Goal: Information Seeking & Learning: Check status

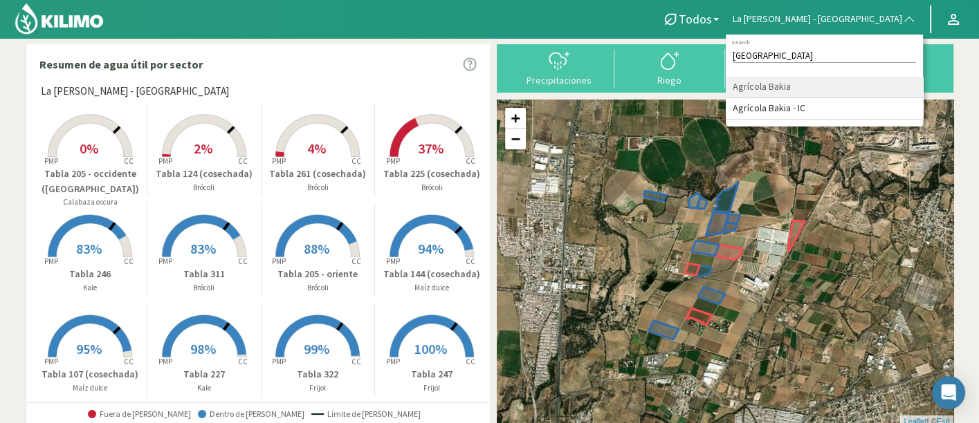
type input "BAKI"
click at [883, 89] on li "Agrícola Bakia" at bounding box center [823, 87] width 197 height 21
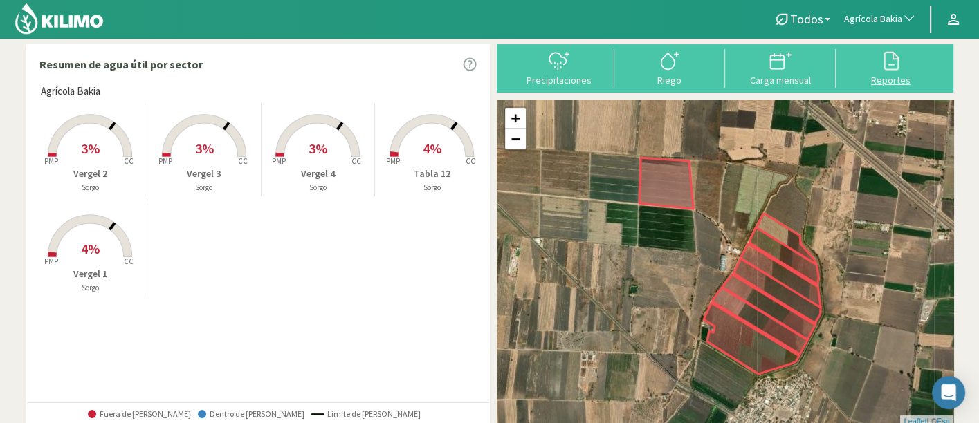
click at [889, 56] on icon at bounding box center [891, 61] width 22 height 22
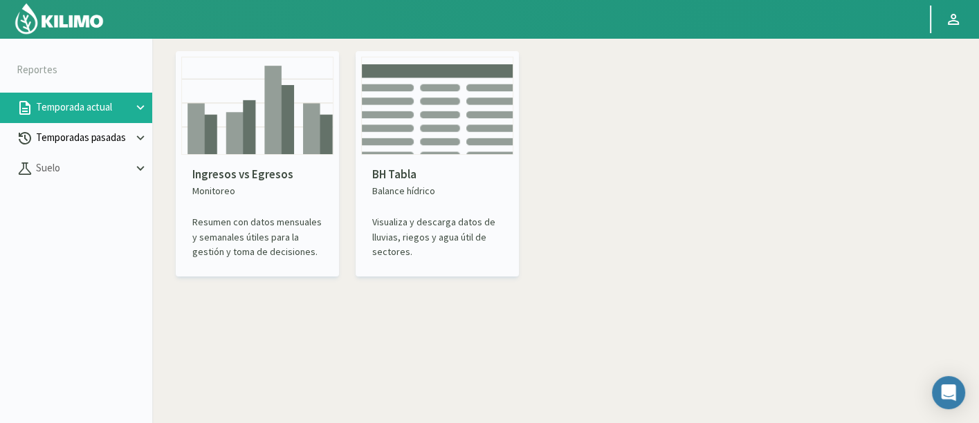
click at [91, 138] on p "Temporadas pasadas" at bounding box center [83, 138] width 100 height 16
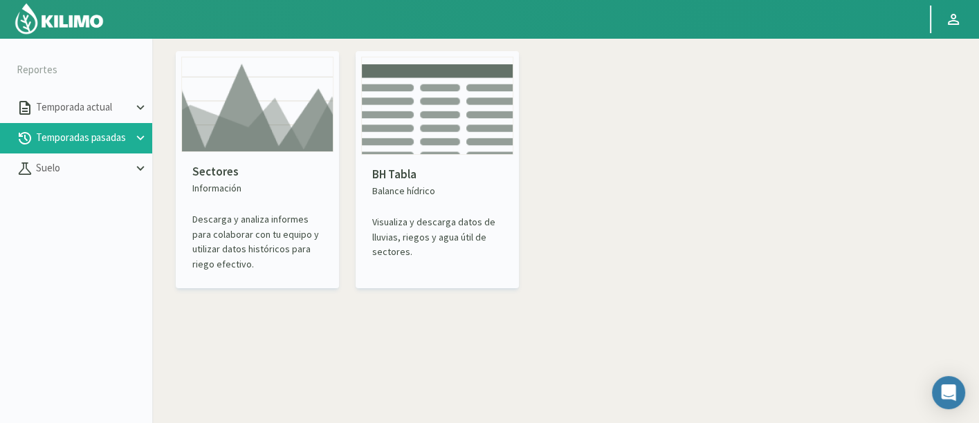
click at [181, 125] on img at bounding box center [257, 104] width 152 height 95
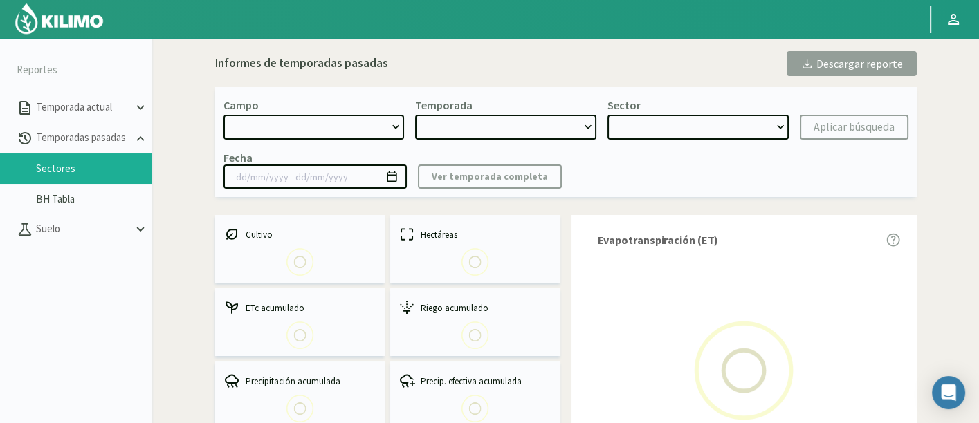
select select "0: Object"
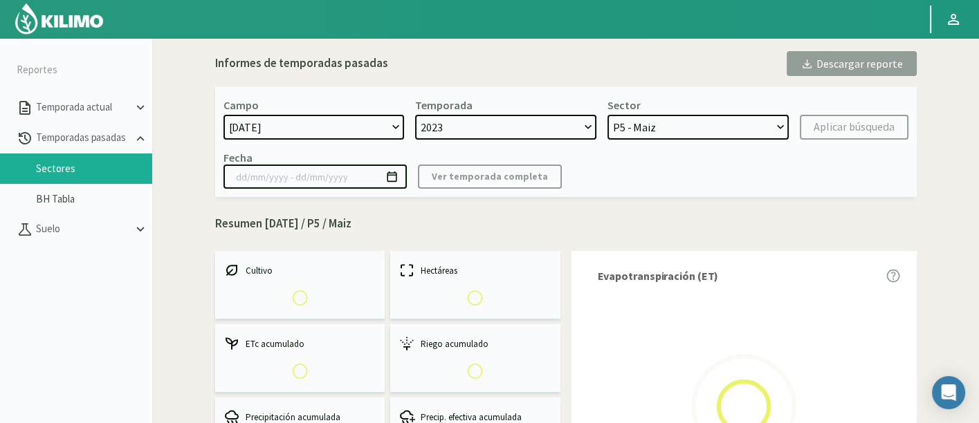
select select "0: 2023"
select select "0: Object"
type input "[DATE] - [DATE]"
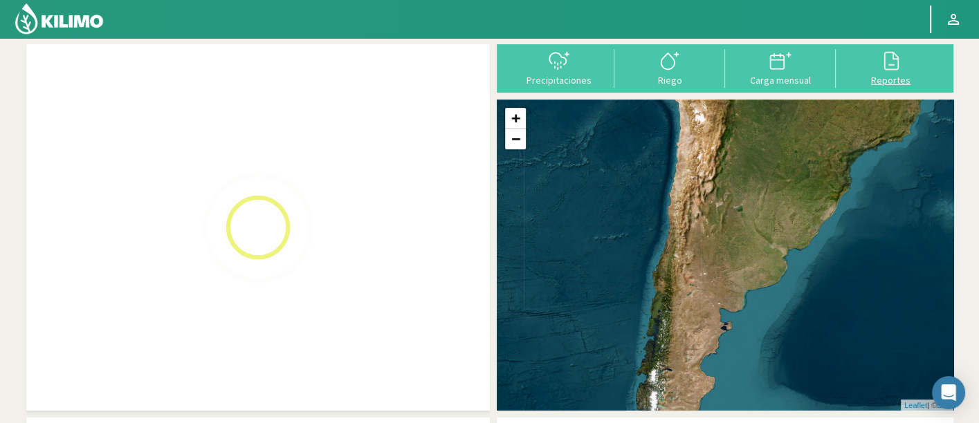
click at [900, 61] on icon at bounding box center [891, 61] width 22 height 22
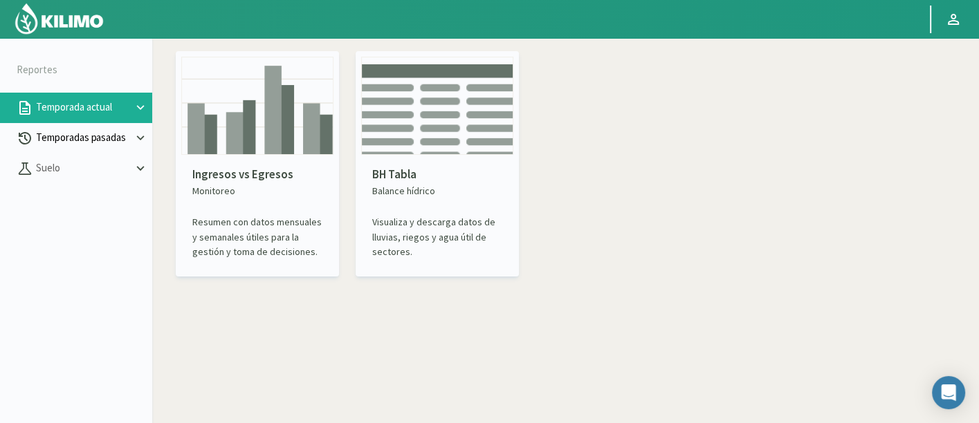
click at [46, 131] on p "Temporadas pasadas" at bounding box center [83, 138] width 100 height 16
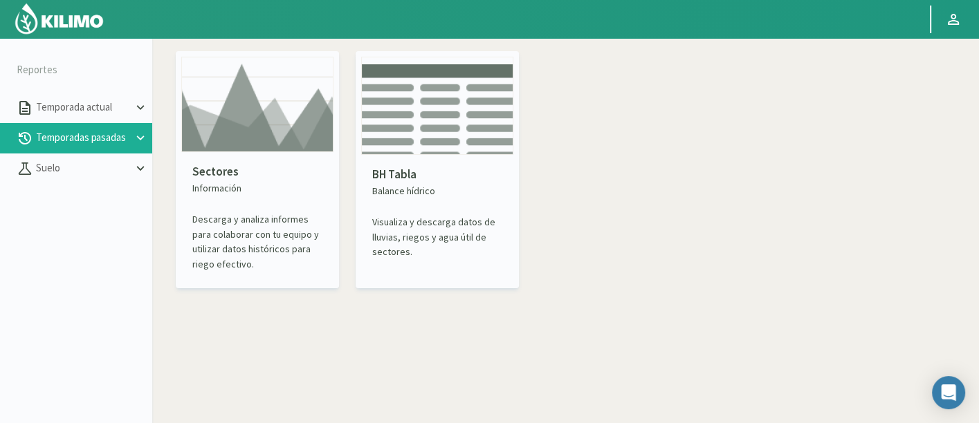
click at [206, 126] on img at bounding box center [257, 104] width 152 height 95
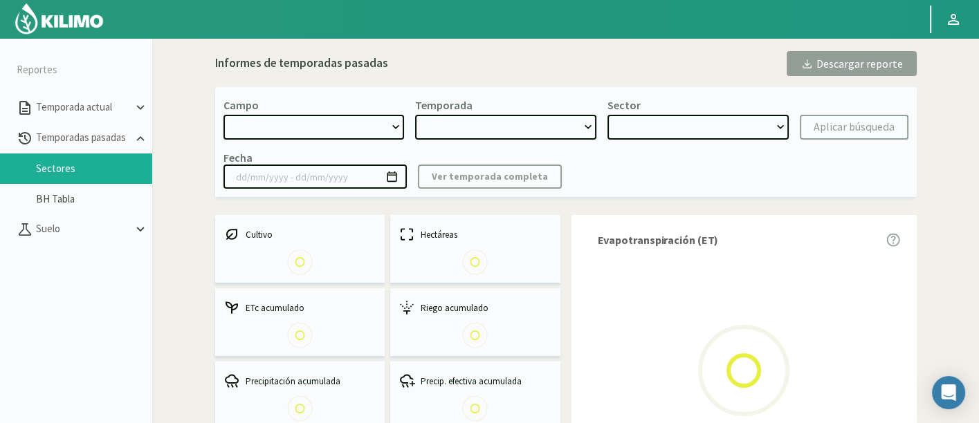
select select "0: Object"
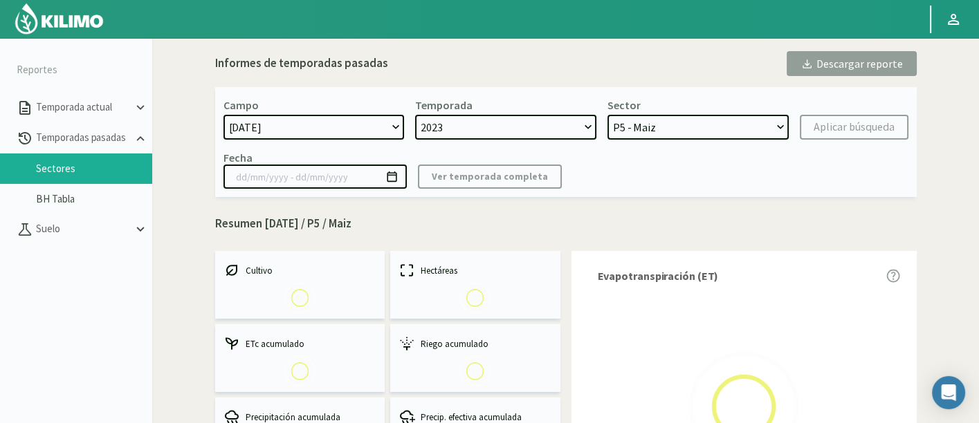
select select "0: 2023"
select select "0: Object"
type input "[DATE] - [DATE]"
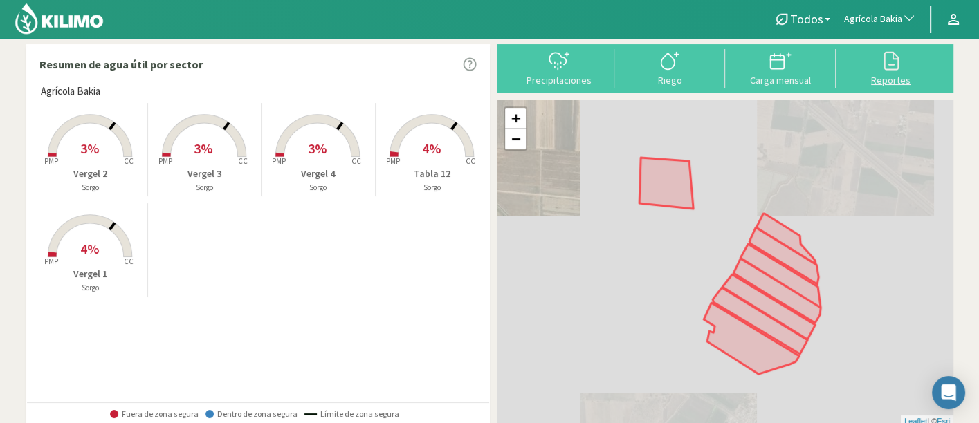
click at [850, 77] on div "Reportes" at bounding box center [891, 80] width 102 height 10
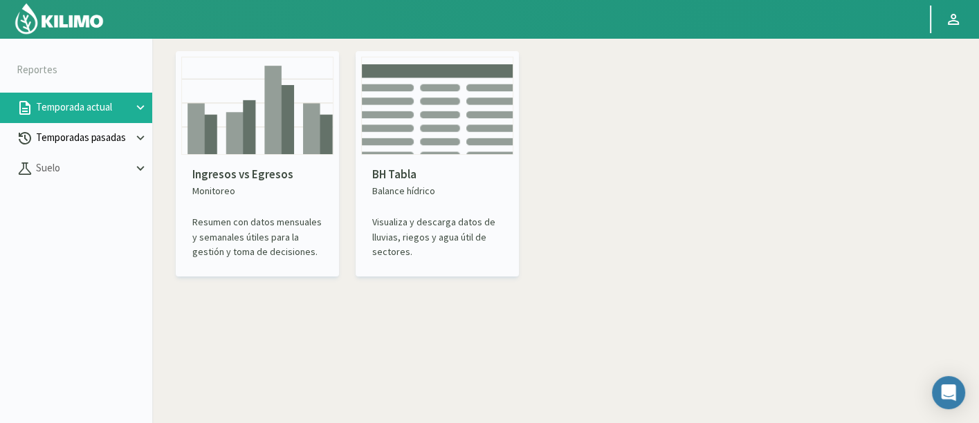
click at [27, 133] on icon at bounding box center [25, 138] width 17 height 17
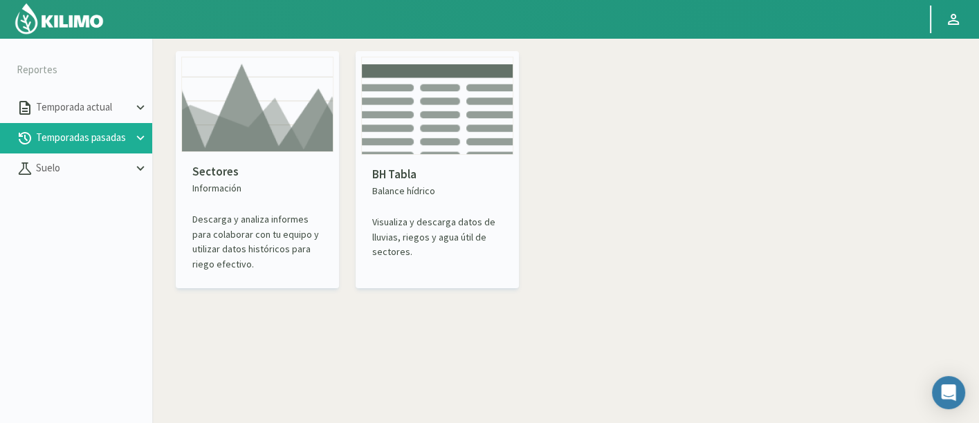
click at [212, 137] on img at bounding box center [257, 104] width 152 height 95
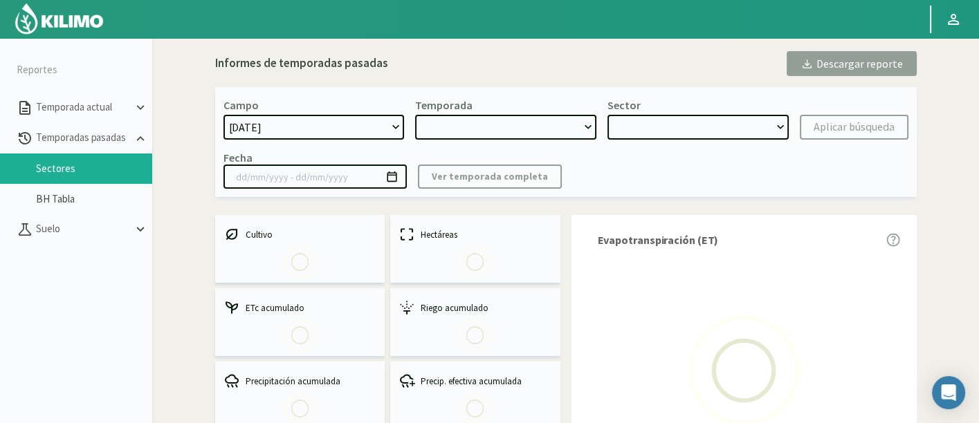
select select "0: Object"
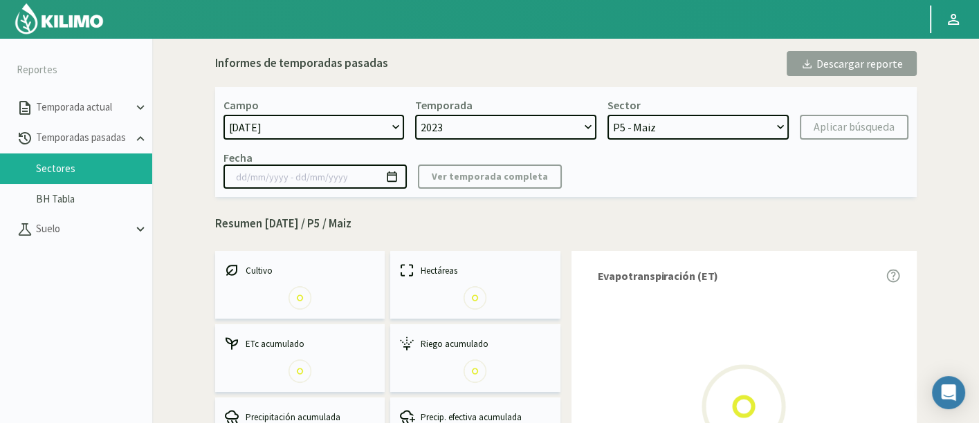
select select "0: 2023"
select select "0: Object"
type input "[DATE] - [DATE]"
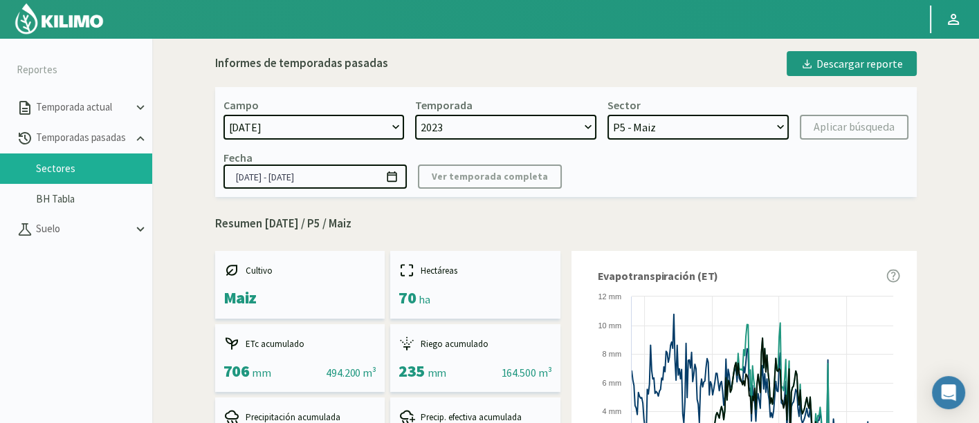
click at [336, 122] on select "[DATE] 8 Fuegos Acograpes - Ag. [PERSON_NAME] - Ag. [GEOGRAPHIC_DATA] Acograpes…" at bounding box center [313, 127] width 181 height 25
select select "316: Object"
click at [335, 122] on select "[DATE] 8 Fuegos Acograpes - Ag. [PERSON_NAME] - Ag. [GEOGRAPHIC_DATA] Acograpes…" at bounding box center [313, 127] width 181 height 25
select select
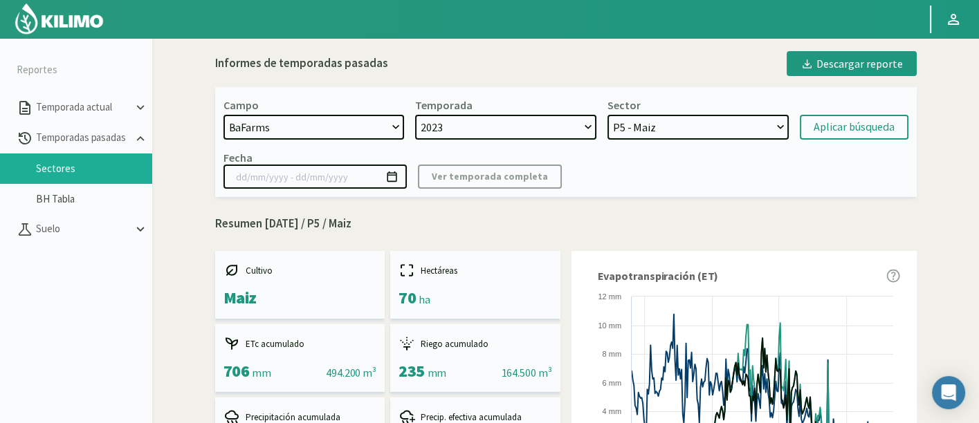
select select
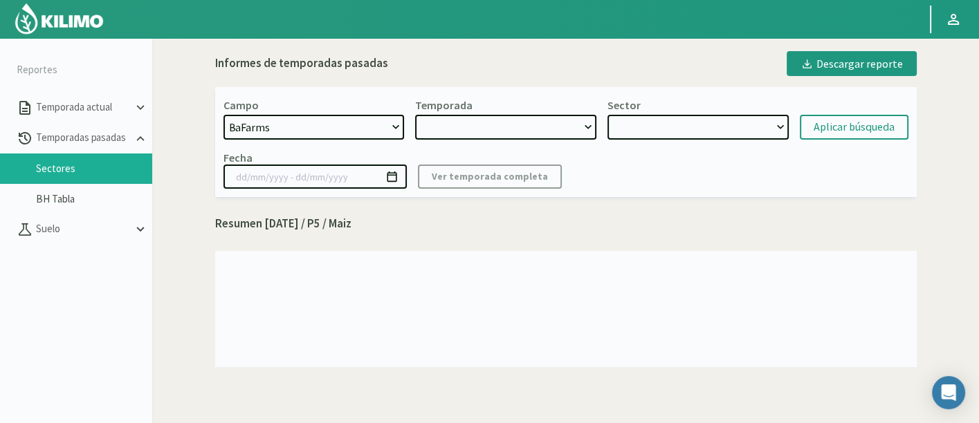
select select "2: 2024"
select select "7: Object"
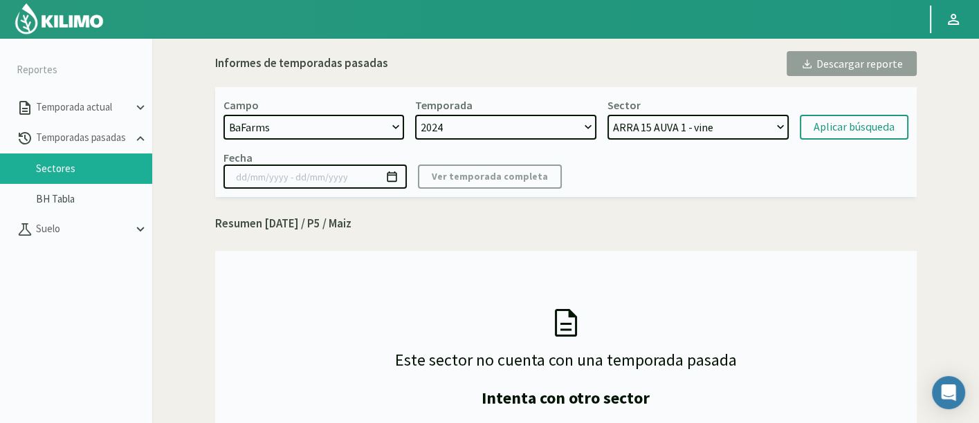
select select "58: Object"
click at [223, 115] on select "[DATE] 8 Fuegos Acograpes - Ag. [PERSON_NAME] - Ag. [GEOGRAPHIC_DATA] Acograpes…" at bounding box center [313, 127] width 181 height 25
click at [517, 140] on div "Campo [DATE] 8 Fuegos Acograpes - Ag. [PERSON_NAME] - Ag. [GEOGRAPHIC_DATA] Aco…" at bounding box center [565, 142] width 701 height 110
select select "17: Object"
click at [517, 127] on select "2024 2023" at bounding box center [505, 127] width 181 height 25
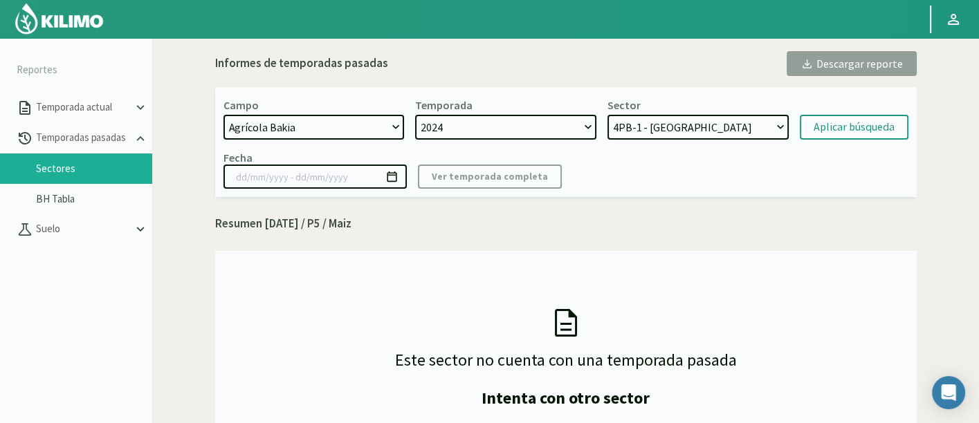
select select "3: 2023"
click at [415, 115] on select "2024 2023" at bounding box center [505, 127] width 181 height 25
select select "25: Object"
click at [479, 125] on select "2024 2023" at bounding box center [505, 127] width 181 height 25
select select "2: 2024"
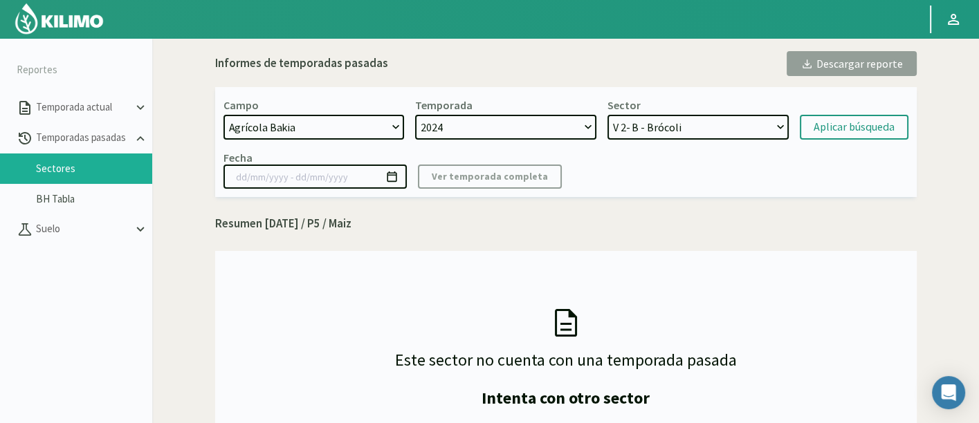
click at [415, 115] on select "2024 2023" at bounding box center [505, 127] width 181 height 25
click at [685, 132] on select "4PB-1 - Brócoli 6PB-2 - Apio 6PB-1 - Apio El Mezquite - Maiz Vergel 3 - Maiz Ve…" at bounding box center [697, 127] width 181 height 25
click at [607, 115] on select "4PB-1 - Brócoli 6PB-2 - Apio 6PB-1 - Apio El Mezquite - Maiz Vergel 3 - Maiz Ve…" at bounding box center [697, 127] width 181 height 25
click at [680, 136] on select "4PB-1 - Brócoli 6PB-2 - Apio 6PB-1 - Apio El Mezquite - Maiz Vergel 3 - Maiz Ve…" at bounding box center [697, 127] width 181 height 25
select select "39: Object"
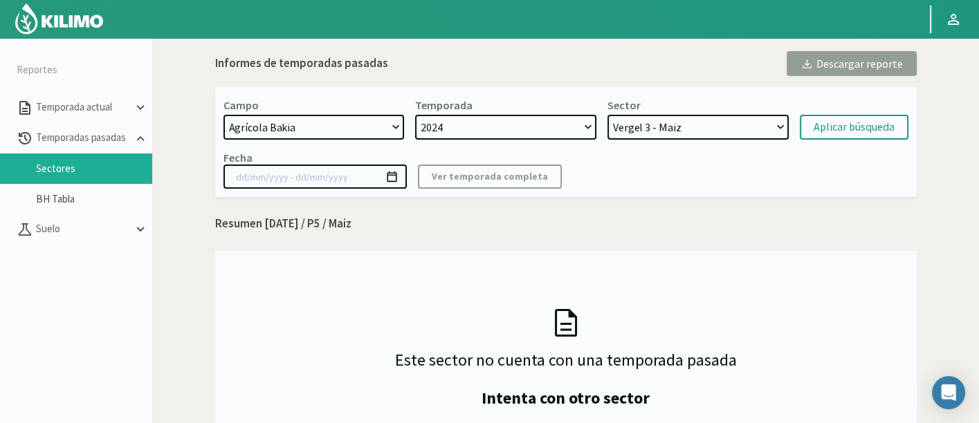
click at [607, 115] on select "4PB-1 - Brócoli 6PB-2 - Apio 6PB-1 - Apio El Mezquite - Maiz Vergel 3 - Maiz Ve…" at bounding box center [697, 127] width 181 height 25
click at [829, 119] on div "Aplicar búsqueda" at bounding box center [853, 127] width 81 height 17
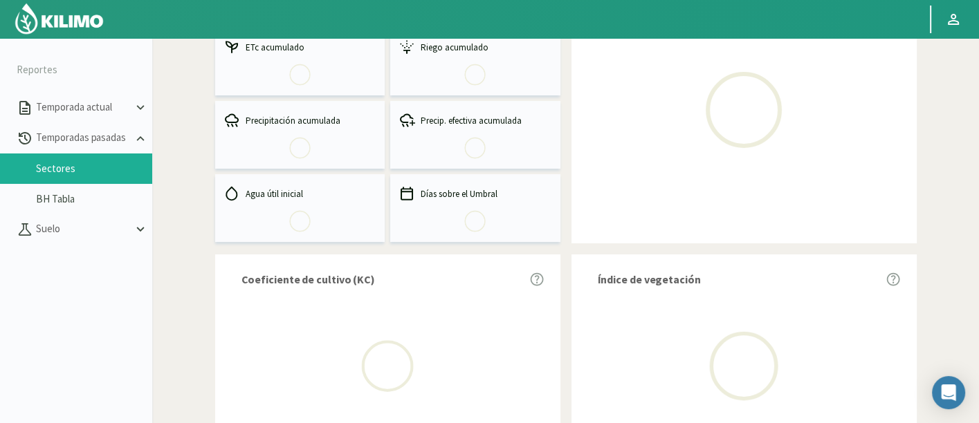
scroll to position [307, 0]
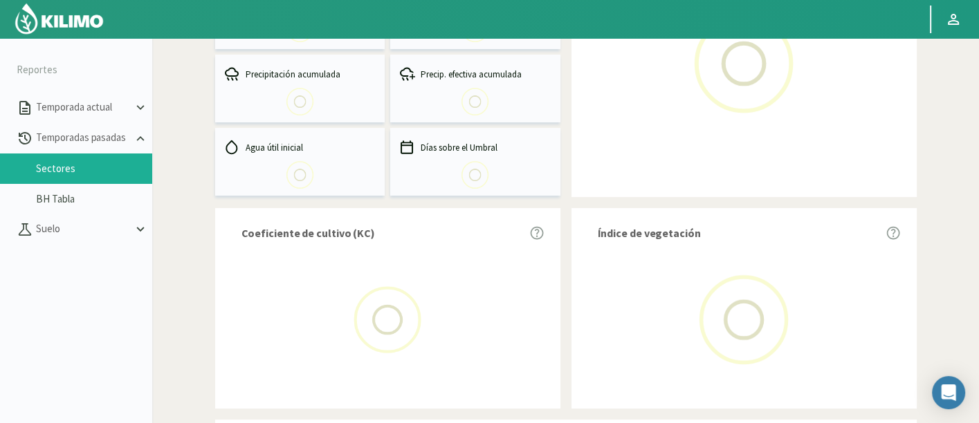
select select "58: Object"
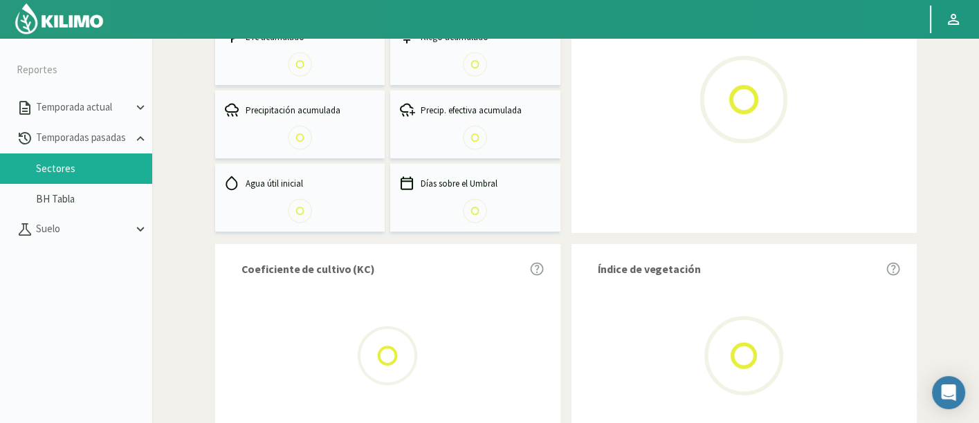
select select "0: 2024"
select select "4: Object"
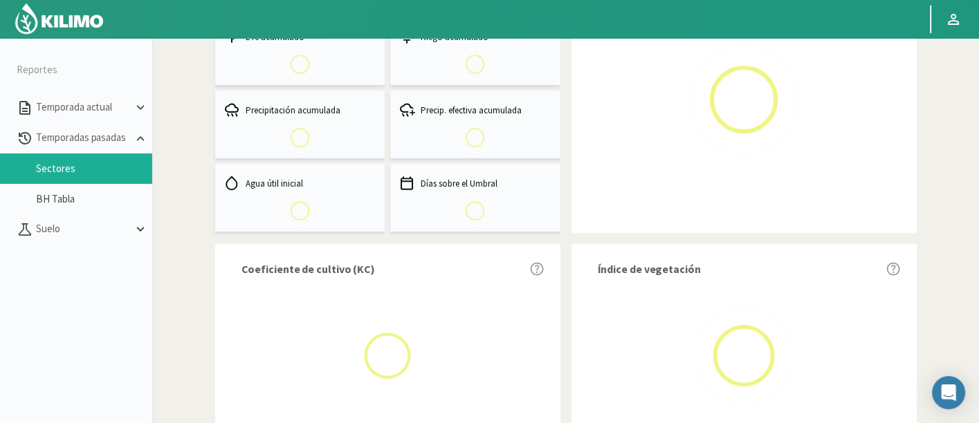
type input "[DATE] - [DATE]"
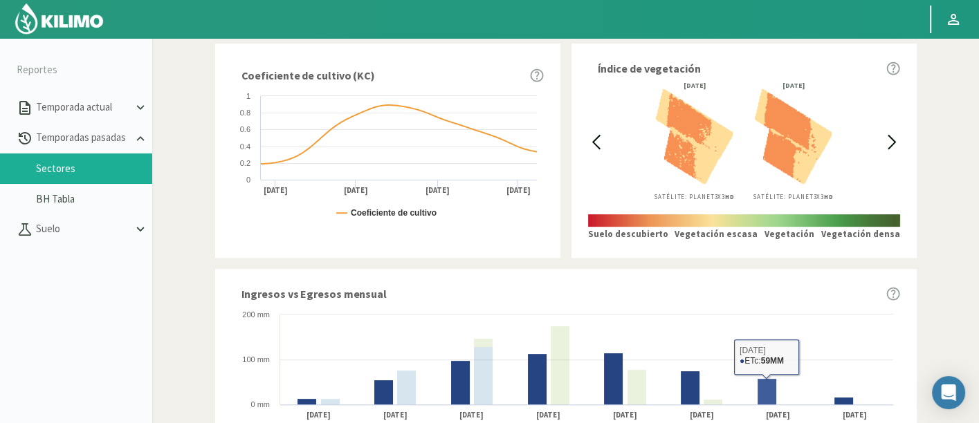
scroll to position [506, 0]
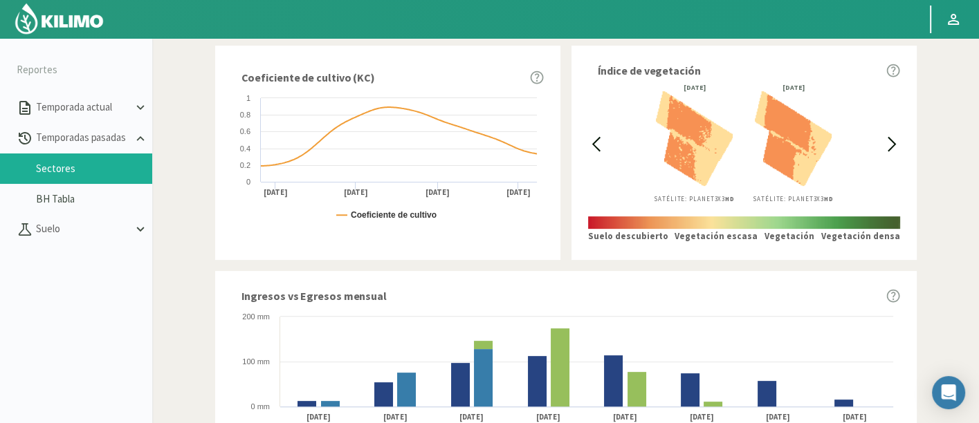
click at [894, 143] on icon at bounding box center [891, 144] width 7 height 13
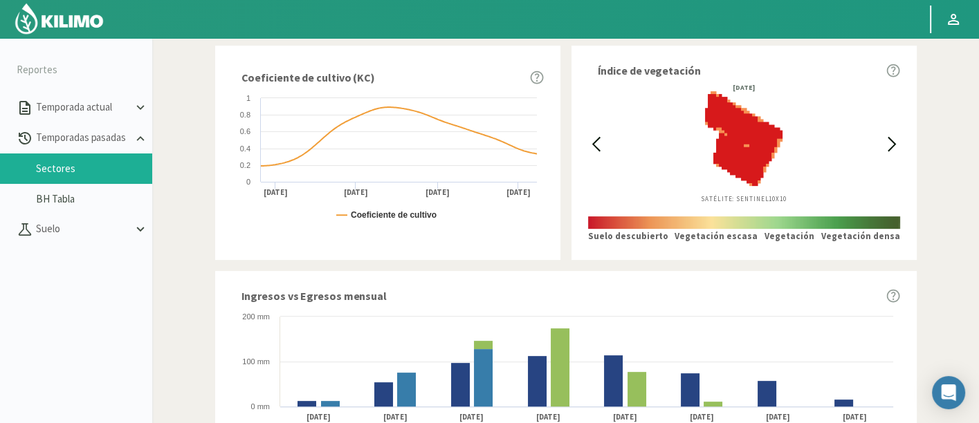
click at [590, 147] on icon at bounding box center [596, 144] width 16 height 16
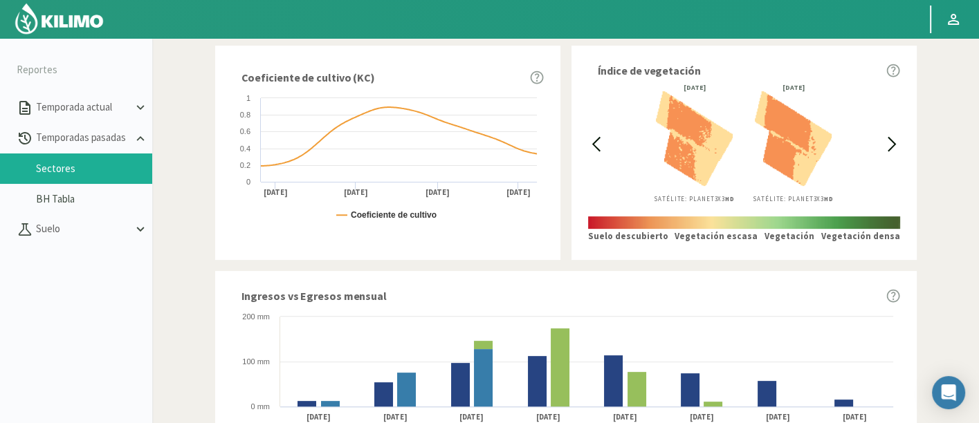
click at [590, 147] on icon at bounding box center [596, 144] width 16 height 16
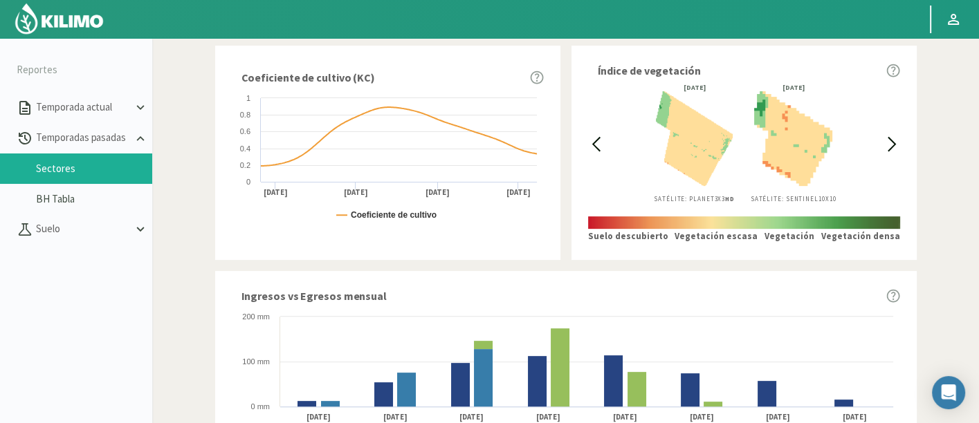
click at [590, 147] on icon at bounding box center [596, 144] width 16 height 16
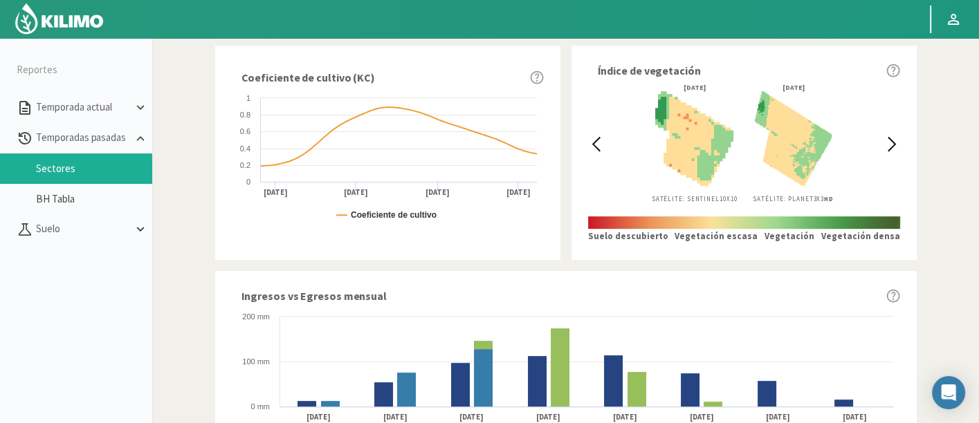
click at [590, 147] on icon at bounding box center [596, 144] width 16 height 16
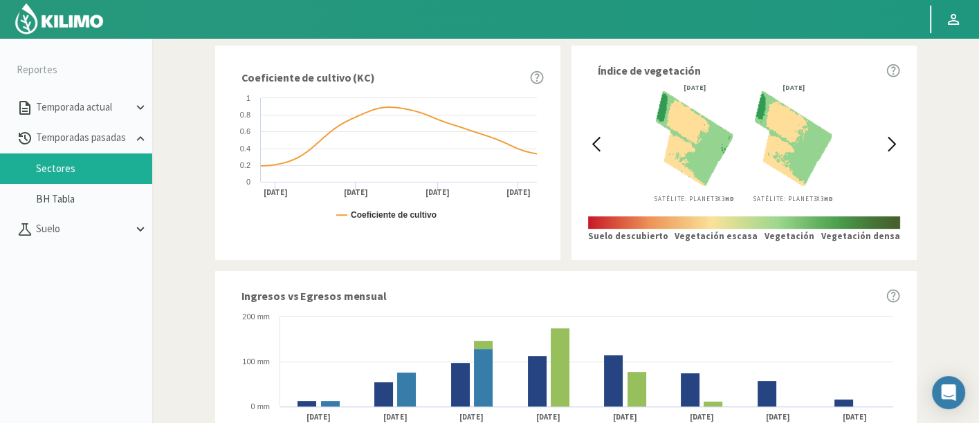
click at [590, 147] on icon at bounding box center [596, 144] width 16 height 16
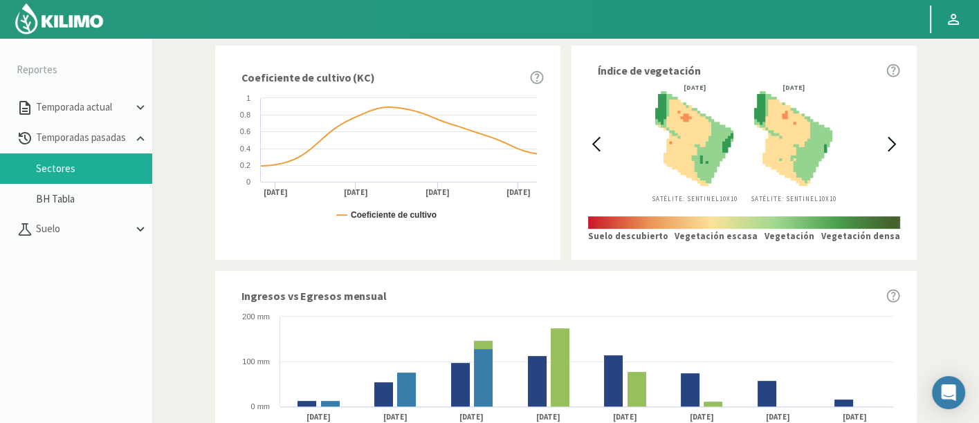
click at [590, 147] on icon at bounding box center [596, 144] width 16 height 16
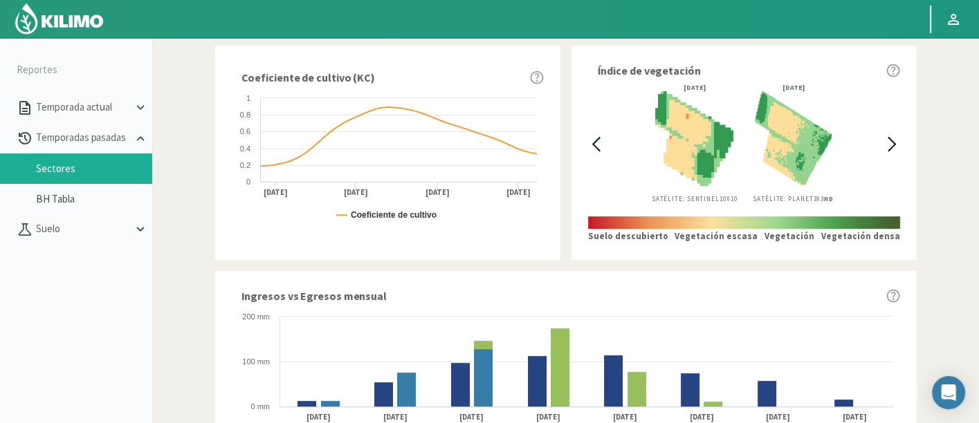
click at [977, 189] on div "Para visualizar esta sección de Temporadas pasadas deberás hacerlo desde una pc…" at bounding box center [565, 248] width 826 height 423
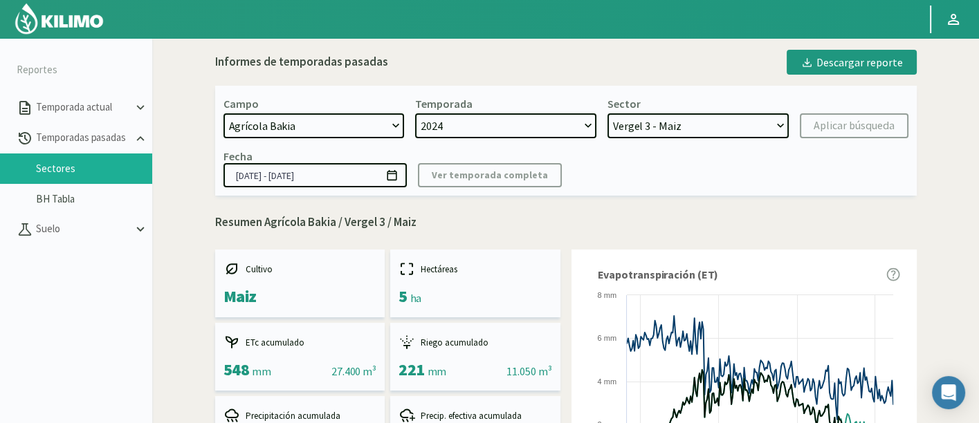
scroll to position [0, 0]
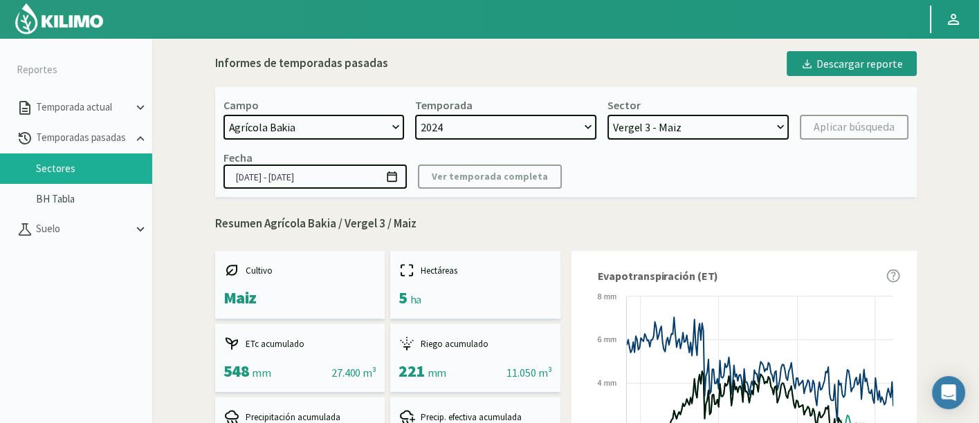
click at [652, 143] on div "Campo [DATE] 8 Fuegos Acograpes - Ag. [PERSON_NAME] - Ag. [GEOGRAPHIC_DATA] Aco…" at bounding box center [565, 142] width 701 height 110
click at [651, 129] on select "4PB-1 - Brócoli 6PB-2 - Apio 6PB-1 - Apio El Mezquite - Maiz Vergel 3 - Maiz Ve…" at bounding box center [697, 127] width 181 height 25
click at [607, 115] on select "4PB-1 - Brócoli 6PB-2 - Apio 6PB-1 - Apio El Mezquite - Maiz Vergel 3 - Maiz Ve…" at bounding box center [697, 127] width 181 height 25
click at [907, 122] on kil-button "Aplicar búsqueda" at bounding box center [853, 127] width 109 height 25
click at [853, 140] on div "Campo [DATE] 8 Fuegos Acograpes - Ag. [PERSON_NAME] - Ag. [GEOGRAPHIC_DATA] Aco…" at bounding box center [565, 142] width 701 height 110
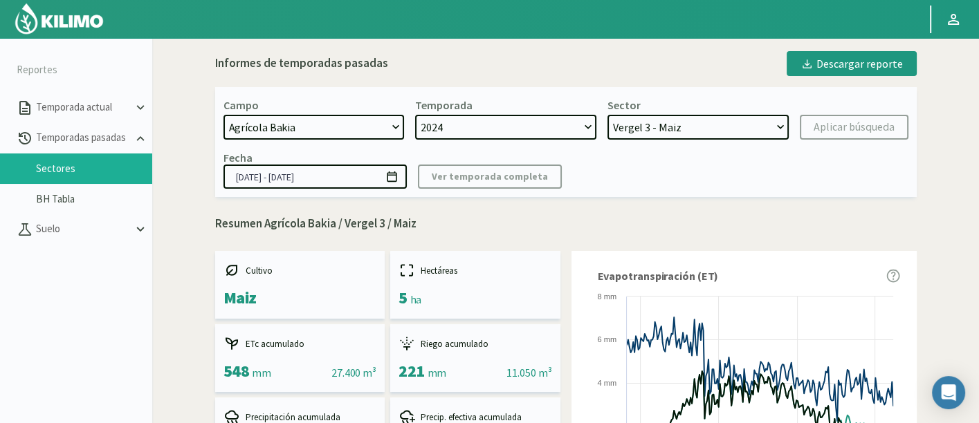
click at [676, 38] on div "Para visualizar esta sección de Temporadas pasadas deberás hacerlo desde una pc…" at bounding box center [565, 248] width 826 height 423
click at [533, 122] on select "2024 2023" at bounding box center [505, 127] width 181 height 25
click at [647, 132] on select "4PB-1 - Brócoli 6PB-2 - Apio 6PB-1 - Apio El Mezquite - Maiz Vergel 3 - Maiz Ve…" at bounding box center [697, 127] width 181 height 25
click at [607, 115] on select "4PB-1 - Brócoli 6PB-2 - Apio 6PB-1 - Apio El Mezquite - Maiz Vergel 3 - Maiz Ve…" at bounding box center [697, 127] width 181 height 25
click at [812, 118] on kil-button "Aplicar búsqueda" at bounding box center [853, 127] width 109 height 25
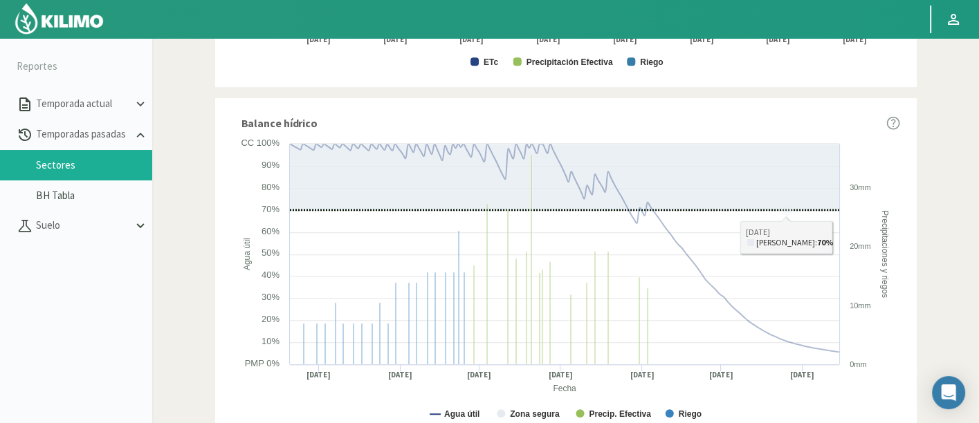
scroll to position [2, 0]
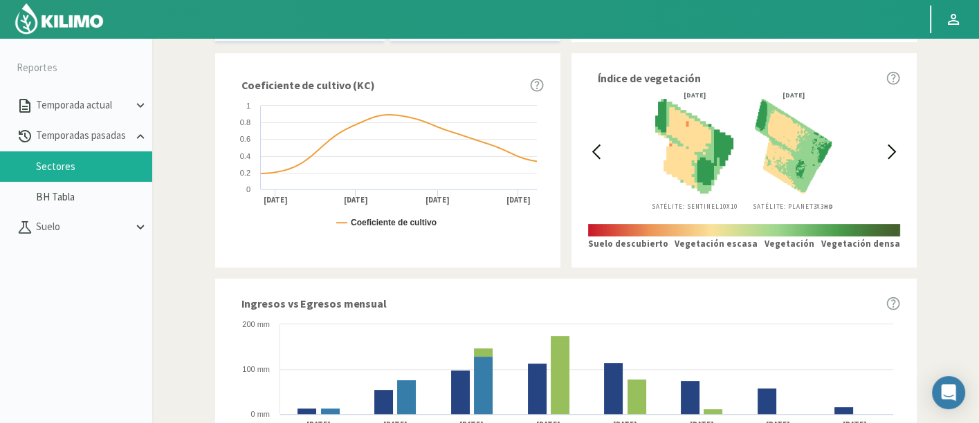
click at [595, 145] on icon at bounding box center [596, 152] width 16 height 16
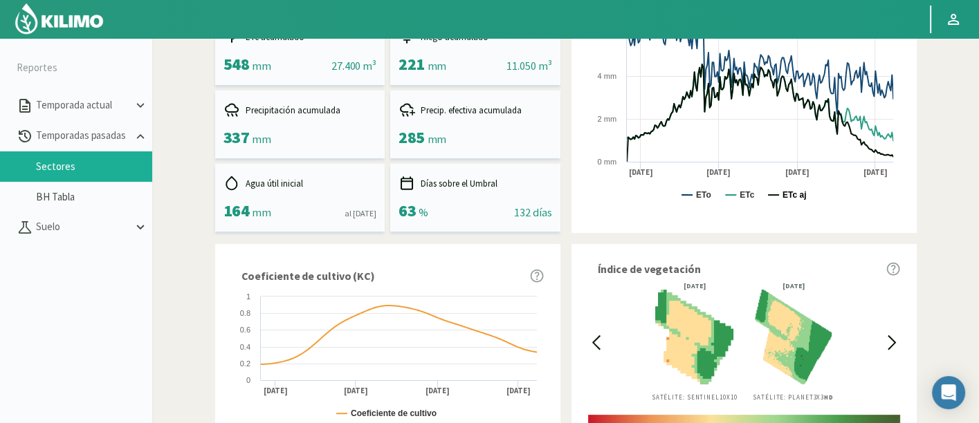
scroll to position [307, 0]
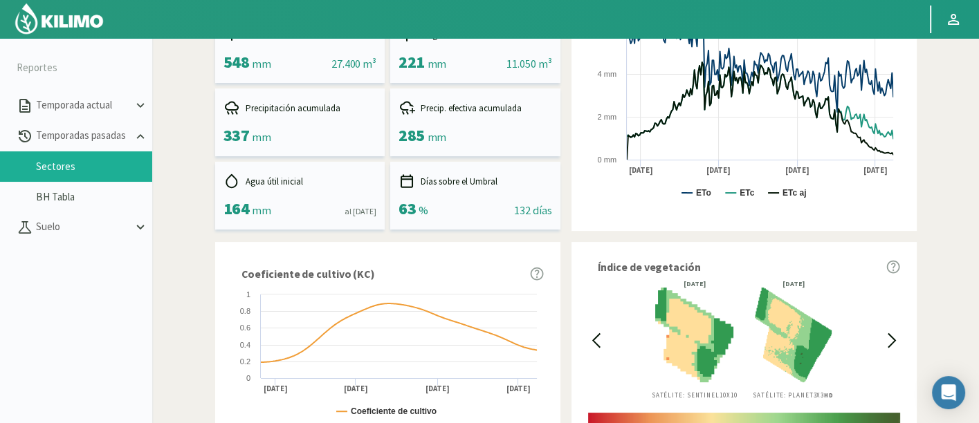
click at [900, 345] on svg-icon at bounding box center [896, 341] width 12 height 16
click at [602, 341] on icon at bounding box center [596, 341] width 16 height 16
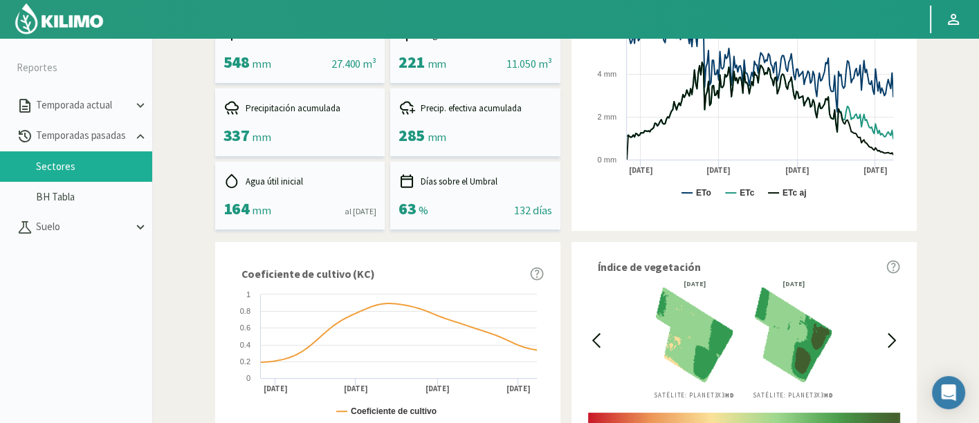
click at [602, 341] on icon at bounding box center [596, 341] width 16 height 16
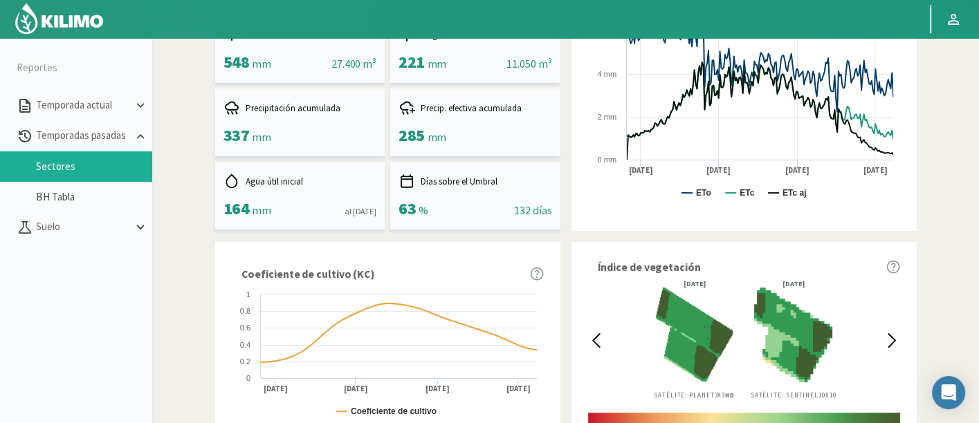
click at [602, 341] on icon at bounding box center [596, 341] width 16 height 16
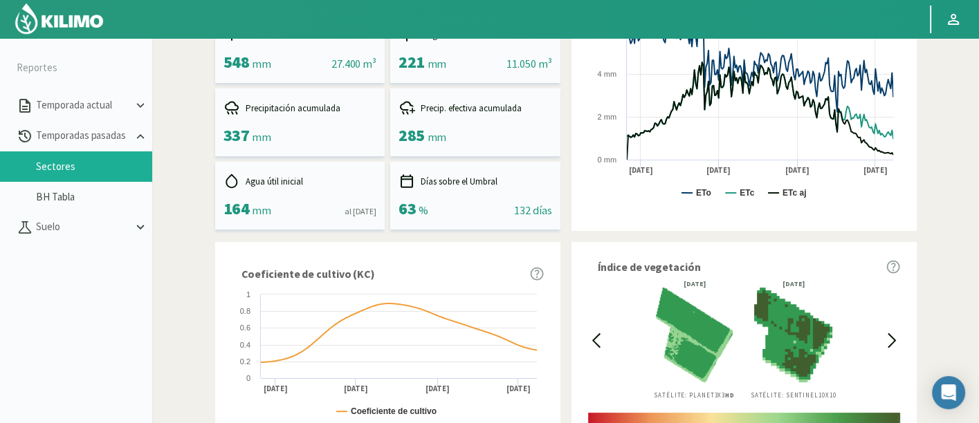
click at [602, 341] on icon at bounding box center [596, 341] width 16 height 16
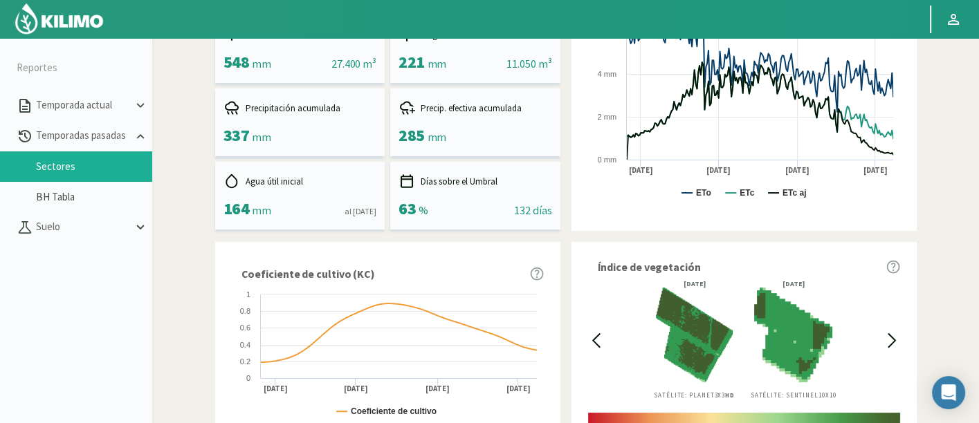
click at [602, 341] on icon at bounding box center [596, 341] width 16 height 16
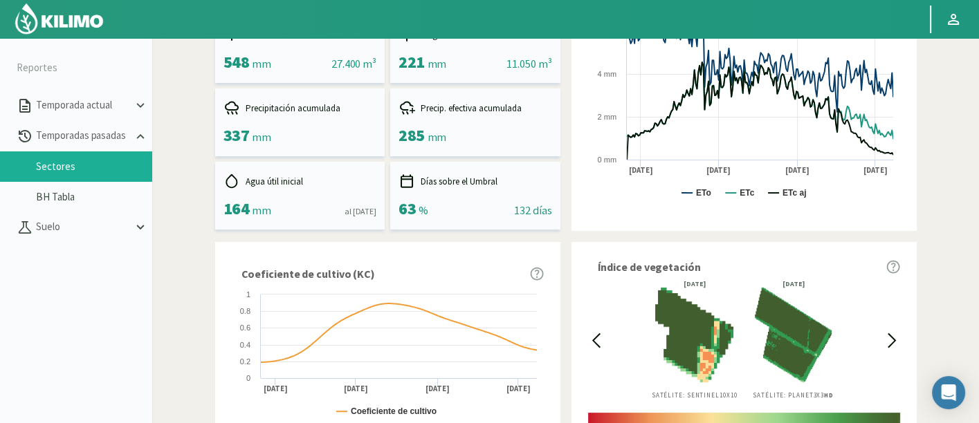
click at [602, 341] on icon at bounding box center [596, 341] width 16 height 16
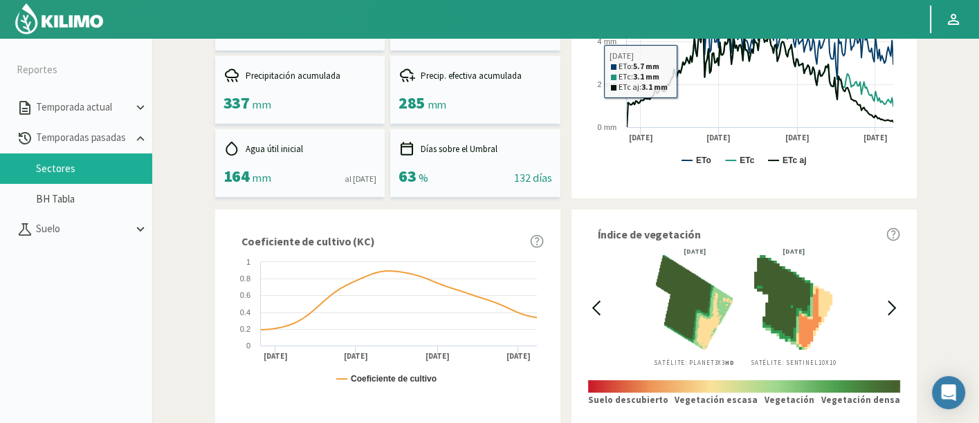
scroll to position [35, 0]
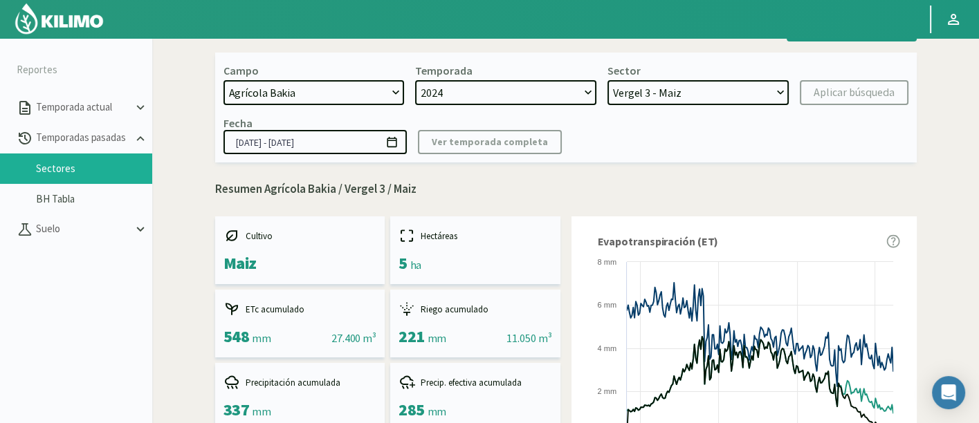
click at [713, 105] on div "Campo [DATE] 8 Fuegos Acograpes - Ag. [PERSON_NAME] - Ag. [GEOGRAPHIC_DATA] Aco…" at bounding box center [565, 108] width 701 height 110
click at [694, 89] on select "4PB-1 - Brócoli 6PB-2 - Apio 6PB-1 - Apio El Mezquite - Maiz Vergel 3 - Maiz Ve…" at bounding box center [697, 92] width 181 height 25
click at [541, 91] on select "2024 2023" at bounding box center [505, 92] width 181 height 25
select select "1: 2023"
click at [415, 80] on select "2024 2023" at bounding box center [505, 92] width 181 height 25
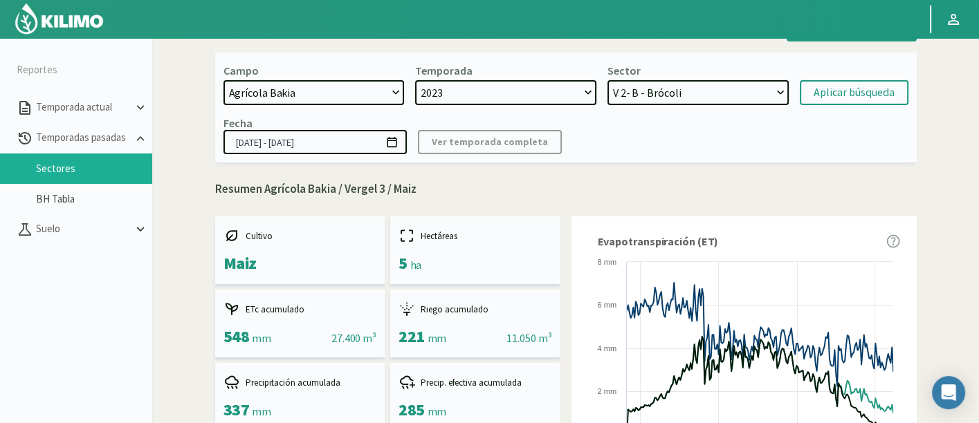
click at [739, 72] on div "Sector V 2- B - Brócoli V 2- A - Brócoli V 1- A - Brócoli Vergel 3-A - Brócoli …" at bounding box center [697, 84] width 181 height 41
click at [725, 93] on select "V 2- B - Brócoli V 2- A - Brócoli V 1- A - Brócoli Vergel 3-A - Brócoli Tabla 1…" at bounding box center [697, 92] width 181 height 25
select select "11: Object"
click at [607, 80] on select "V 2- B - Brócoli V 2- A - Brócoli V 1- A - Brócoli Vergel 3-A - Brócoli Tabla 1…" at bounding box center [697, 92] width 181 height 25
click at [833, 95] on div "Aplicar búsqueda" at bounding box center [853, 92] width 81 height 17
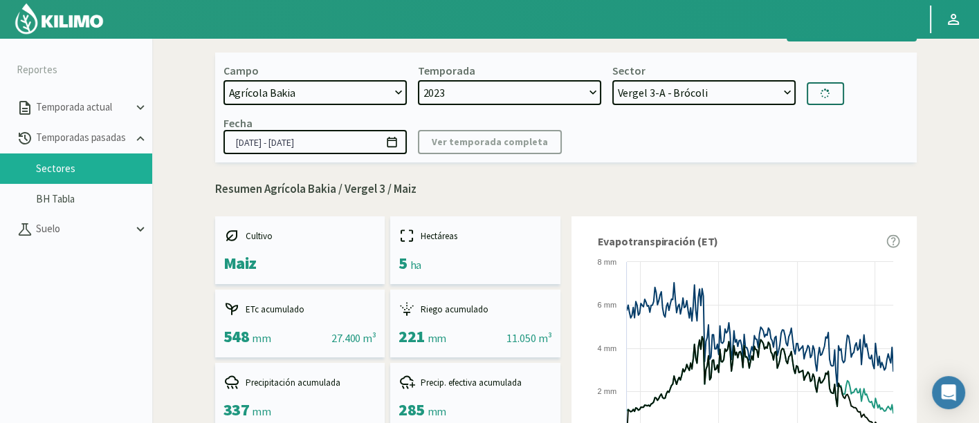
type input "[DATE] - [DATE]"
select select "21: Object"
